Goal: Find contact information: Find contact information

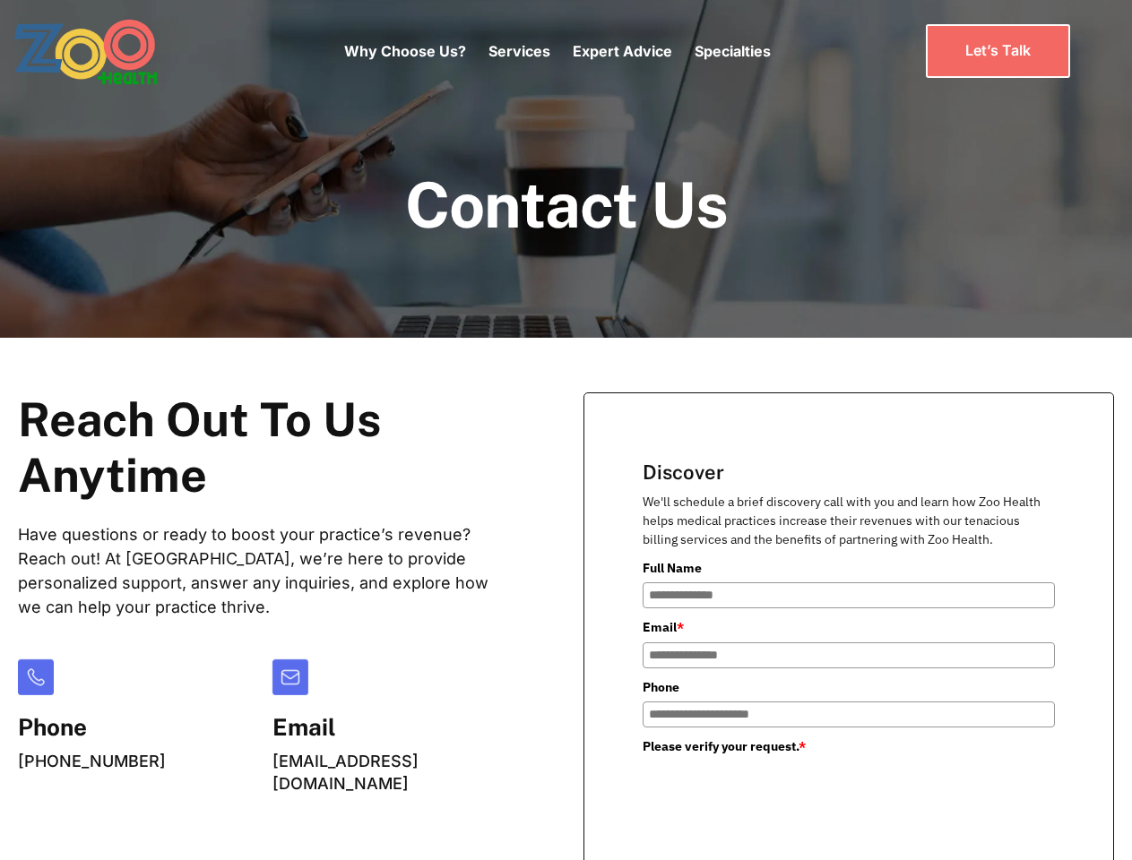
click at [557, 51] on div "Why Choose Us? Services Chronic Care Management Contract Optimization Denial An…" at bounding box center [557, 50] width 427 height 75
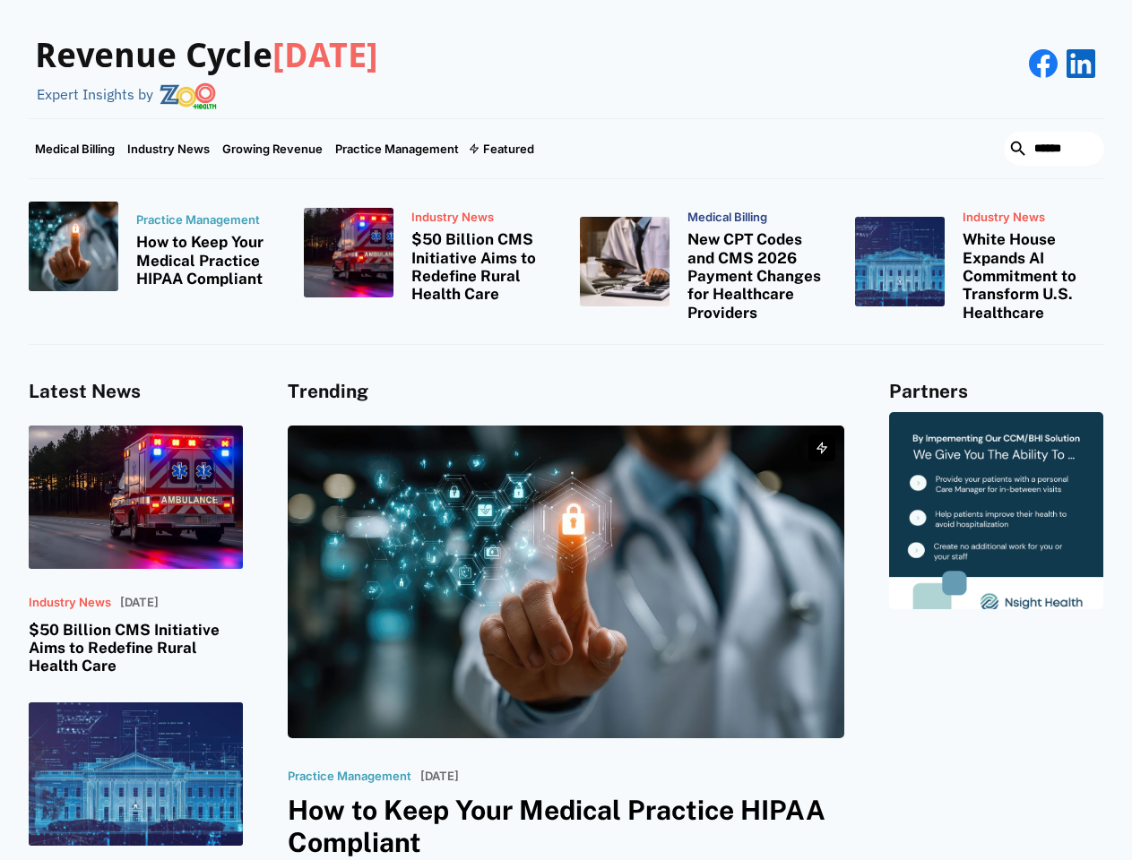
click at [500, 149] on div "Featured" at bounding box center [508, 149] width 51 height 14
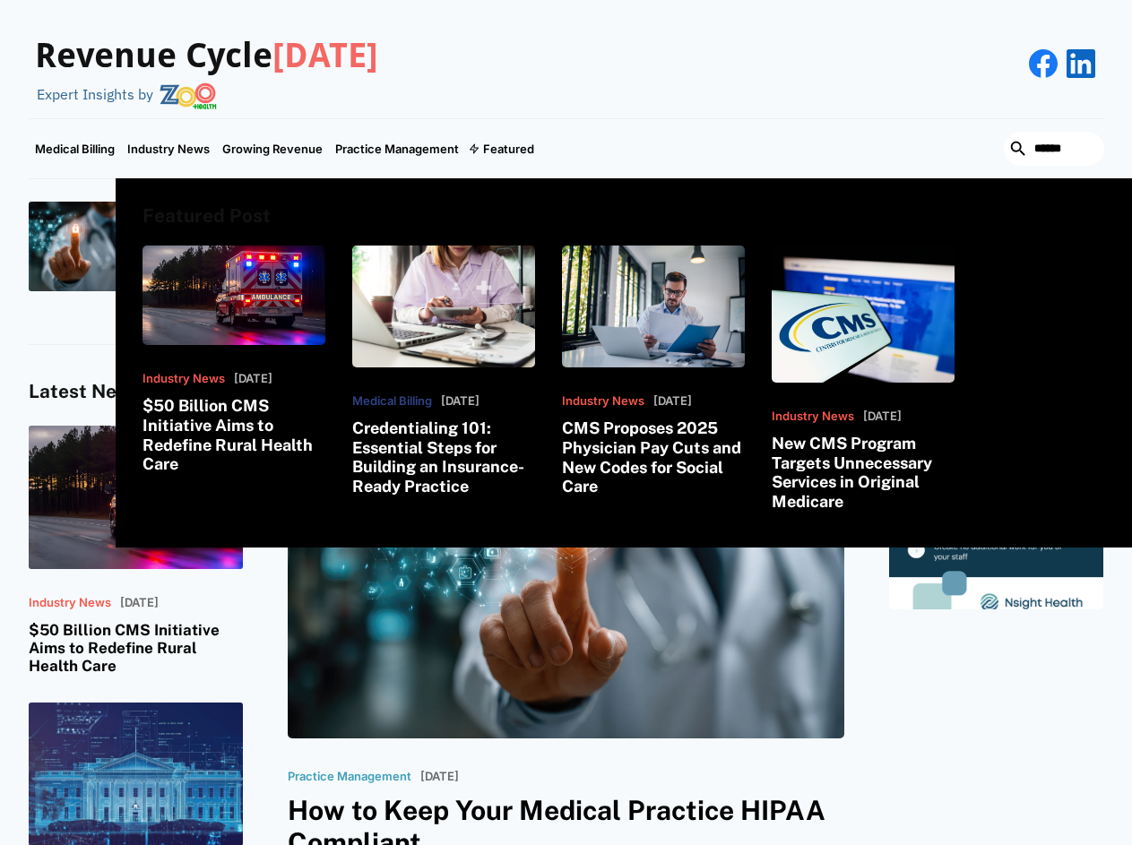
click at [937, 845] on html "Revenue Cycle [DATE] Expert Insights by Medical Billing Industry News Growing R…" at bounding box center [566, 422] width 1132 height 845
